Goal: Browse casually: Explore the website without a specific task or goal

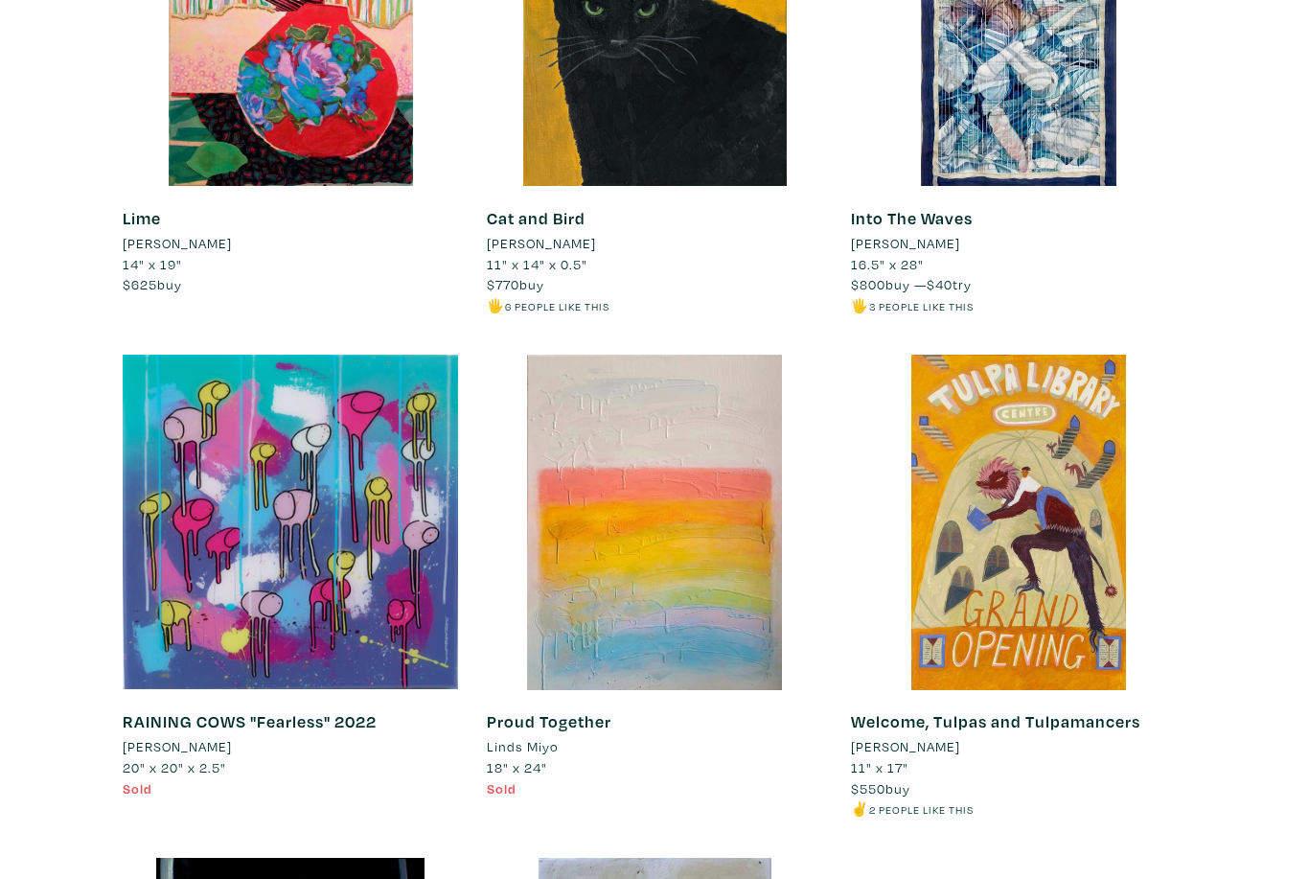
scroll to position [1982, 0]
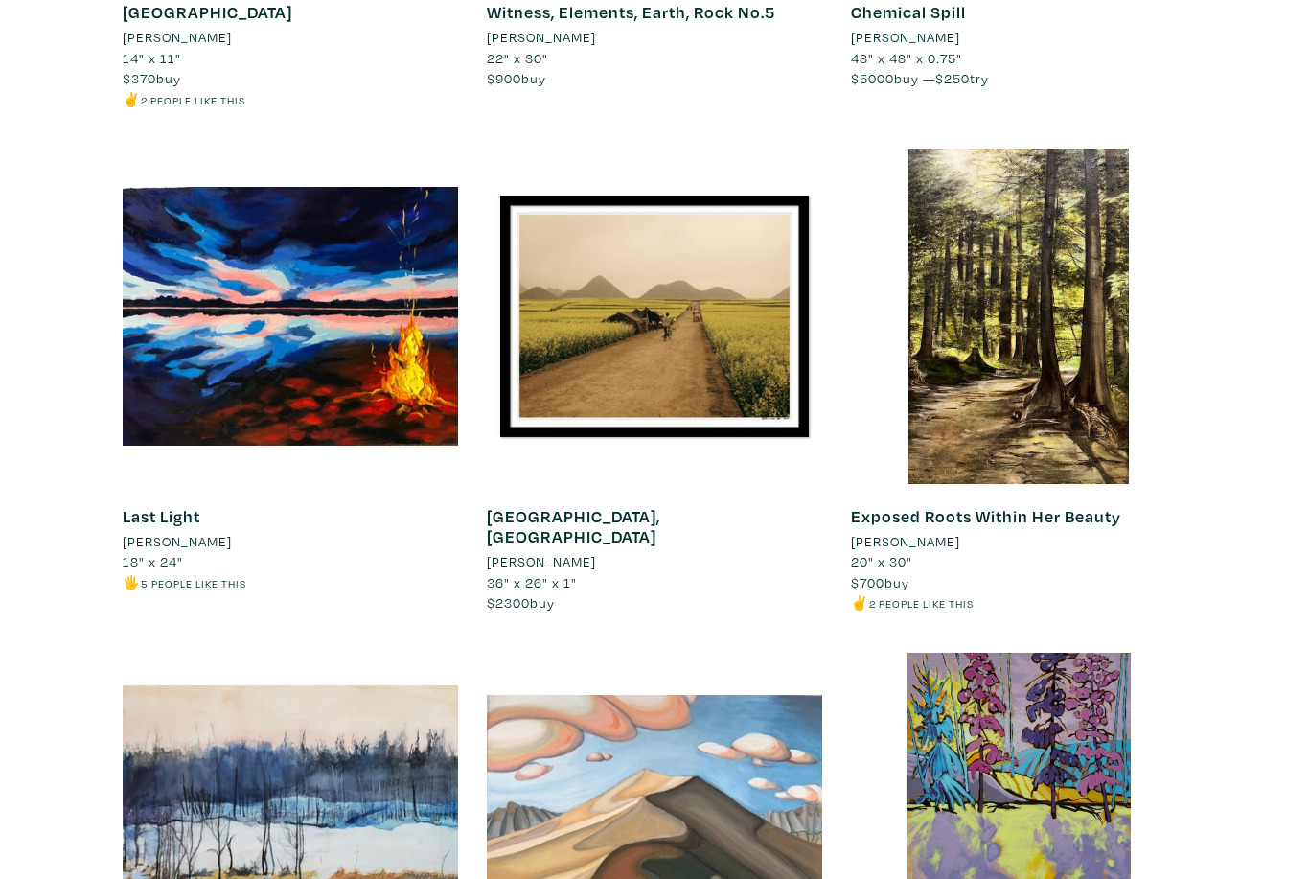
scroll to position [3813, 0]
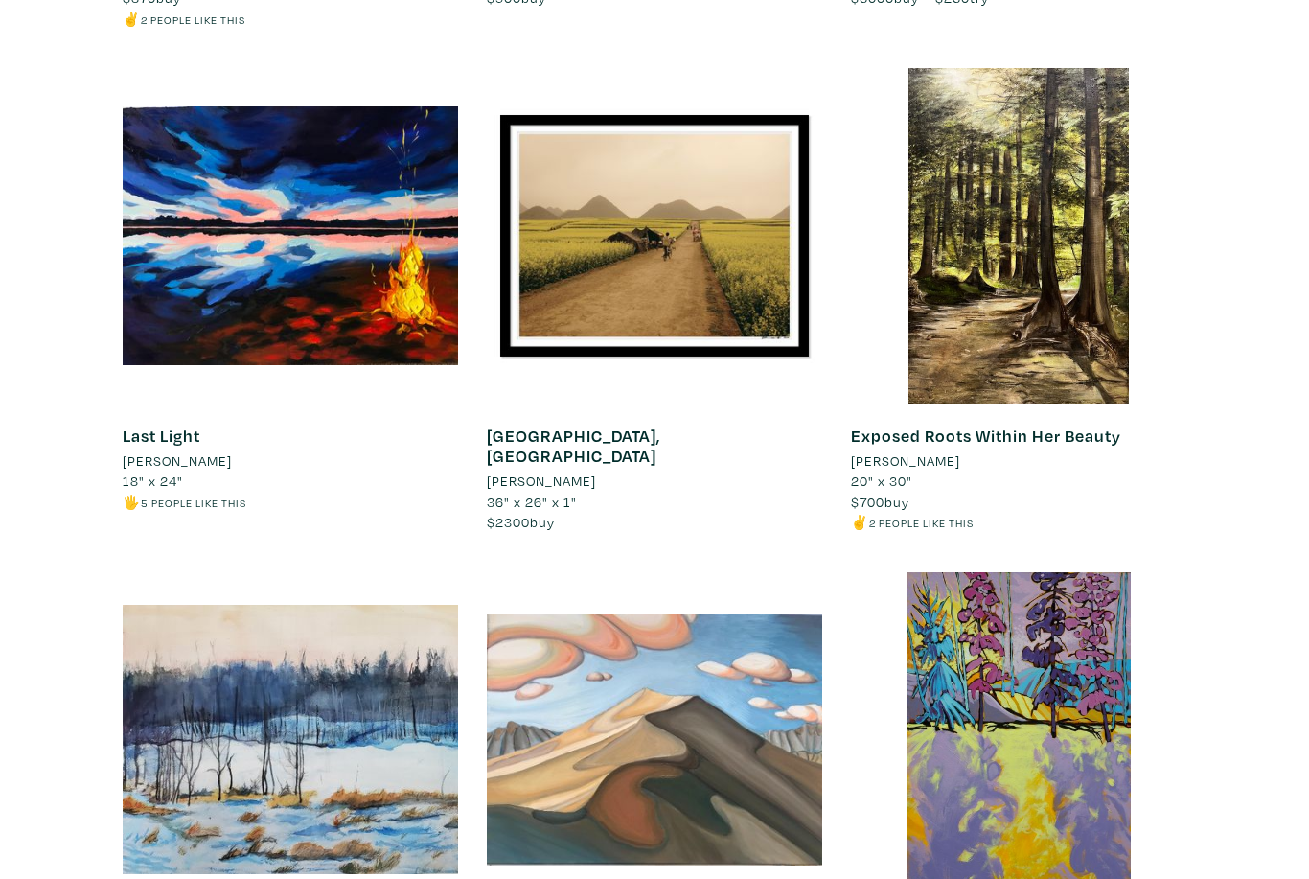
click at [618, 220] on div at bounding box center [654, 235] width 335 height 335
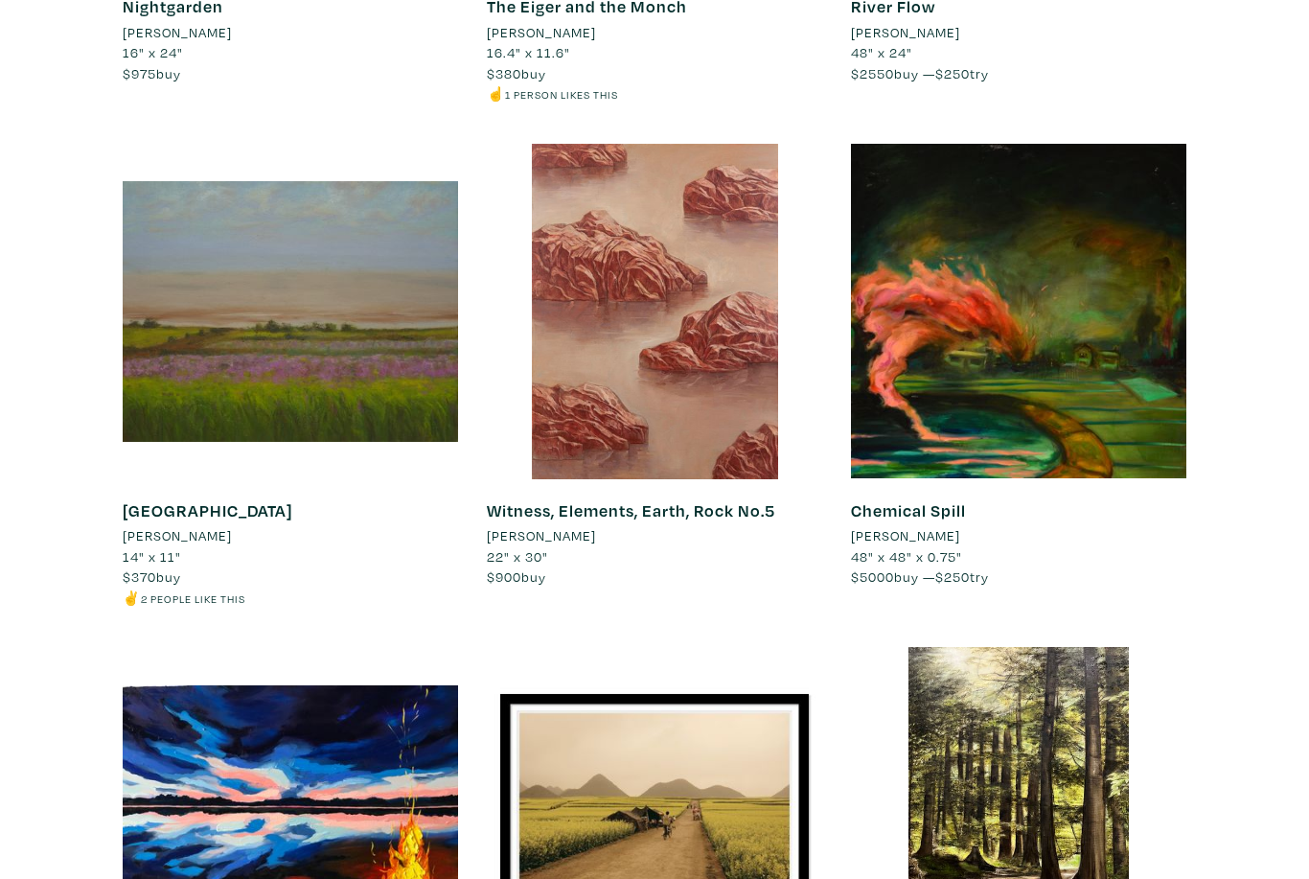
scroll to position [3226, 0]
